Goal: Task Accomplishment & Management: Complete application form

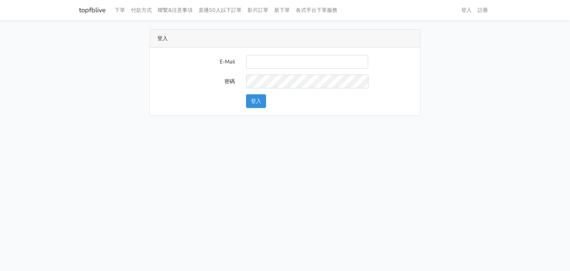
click at [262, 57] on input "E-Mail" at bounding box center [307, 62] width 122 height 14
type input "[EMAIL_ADDRESS][DOMAIN_NAME]"
drag, startPoint x: 327, startPoint y: 63, endPoint x: 228, endPoint y: 65, distance: 98.3
click at [228, 65] on div "E-Mail oogaa00@yahoo.com.tw" at bounding box center [285, 62] width 266 height 14
drag, startPoint x: 218, startPoint y: 141, endPoint x: 237, endPoint y: 75, distance: 69.5
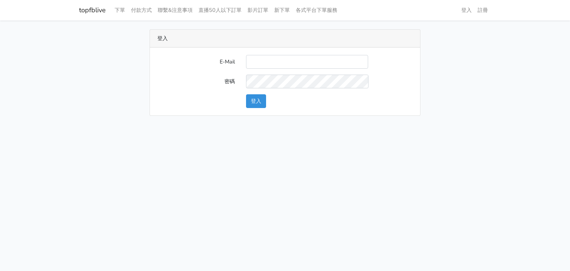
click at [218, 125] on html "topfblive 下單 付款方式 聯繫&注意事項 直播50人以下訂單 影片訂單 新下單 各式平台下單服務 登入 註冊" at bounding box center [285, 62] width 570 height 125
click at [249, 61] on input "E-Mail" at bounding box center [307, 62] width 122 height 14
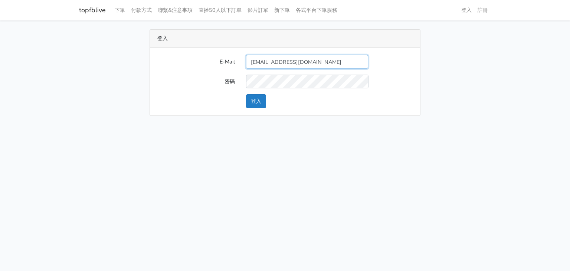
type input "a781199@yahoo.com.tw"
click at [265, 105] on button "登入" at bounding box center [256, 101] width 20 height 14
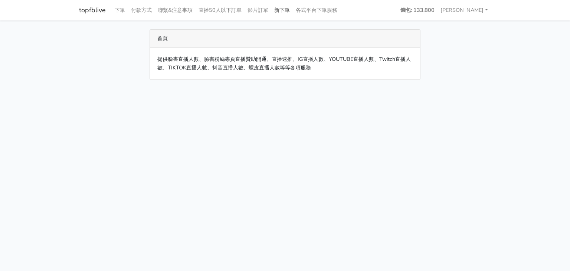
click at [283, 11] on link "新下單" at bounding box center [282, 10] width 22 height 14
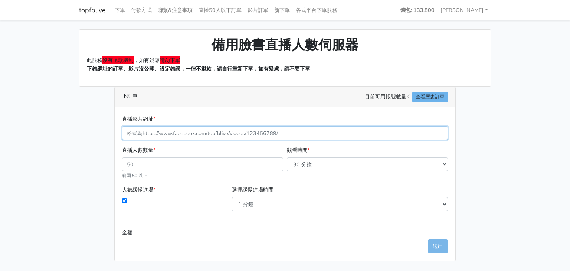
click at [171, 130] on input "直播影片網址 *" at bounding box center [285, 133] width 326 height 14
paste input "https://www.facebook.com/100064405373573/videos/1418185405962978"
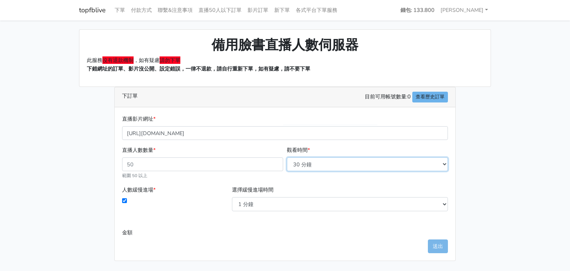
type input "1418185405962978"
click at [443, 162] on select "30 分鐘 60 分鐘 90 分鐘 120 分鐘 150 分鐘 180 分鐘 210 分鐘 240 分鐘 270 分鐘 300 分鐘 330 分鐘 360 分…" at bounding box center [367, 164] width 161 height 14
click at [287, 157] on select "30 分鐘 60 分鐘 90 分鐘 120 分鐘 150 分鐘 180 分鐘 210 分鐘 240 分鐘 270 分鐘 300 分鐘 330 分鐘 360 分…" at bounding box center [367, 164] width 161 height 14
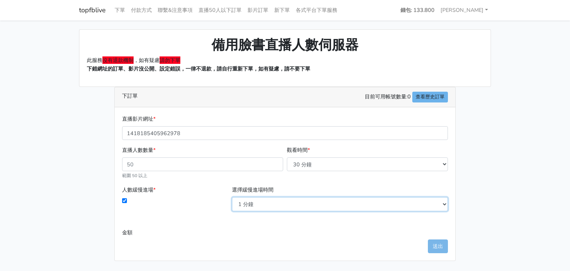
click at [445, 203] on select "1 分鐘 3 分鐘 5 分鐘 10 分鐘 15 分鐘 20 分鐘" at bounding box center [340, 204] width 216 height 14
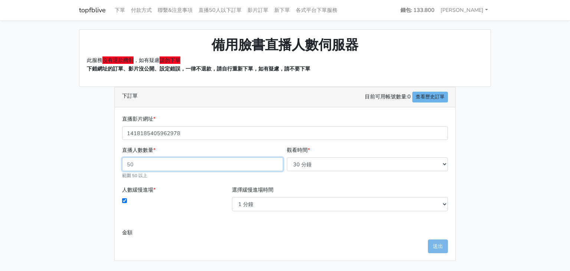
drag, startPoint x: 157, startPoint y: 164, endPoint x: 119, endPoint y: 162, distance: 38.2
click at [119, 162] on div "直播影片網址 * 1418185405962978 直播人數數量 * 範圍 50 以上 觀看時間 * 30 分鐘 60 分鐘 90 分鐘 120 分鐘 150…" at bounding box center [285, 183] width 340 height 153
type input "100"
click at [77, 143] on div "備用臉書直播人數伺服器 此服務 沒有退款機制 ，如有疑慮 請勿下單 下錯網址的訂單、影片沒公開、設定錯誤，一律不退款，請自行重新下單，如有疑慮，請不要下單 下…" at bounding box center [284, 144] width 423 height 231
